Goal: Find specific page/section: Find specific page/section

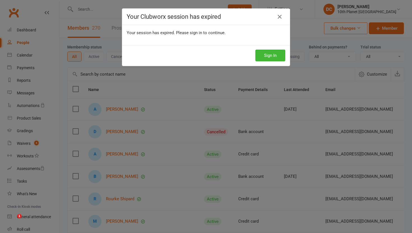
select select "100"
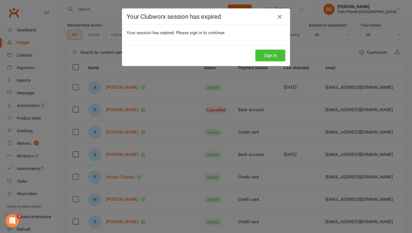
click at [280, 53] on button "Sign In" at bounding box center [270, 56] width 30 height 12
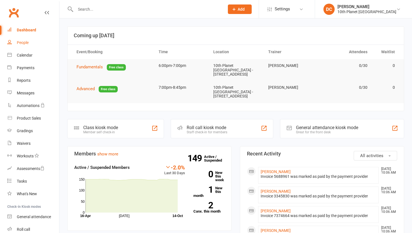
click at [29, 48] on link "People" at bounding box center [33, 42] width 52 height 13
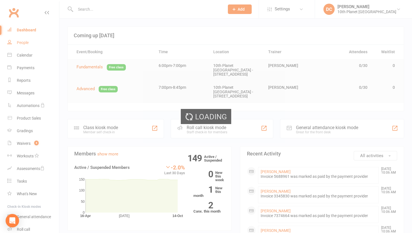
select select "100"
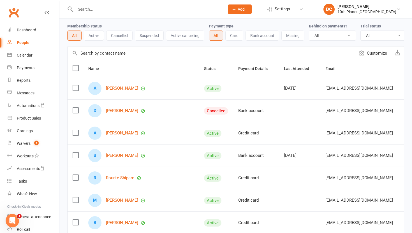
scroll to position [22, 0]
